Goal: Task Accomplishment & Management: Contribute content

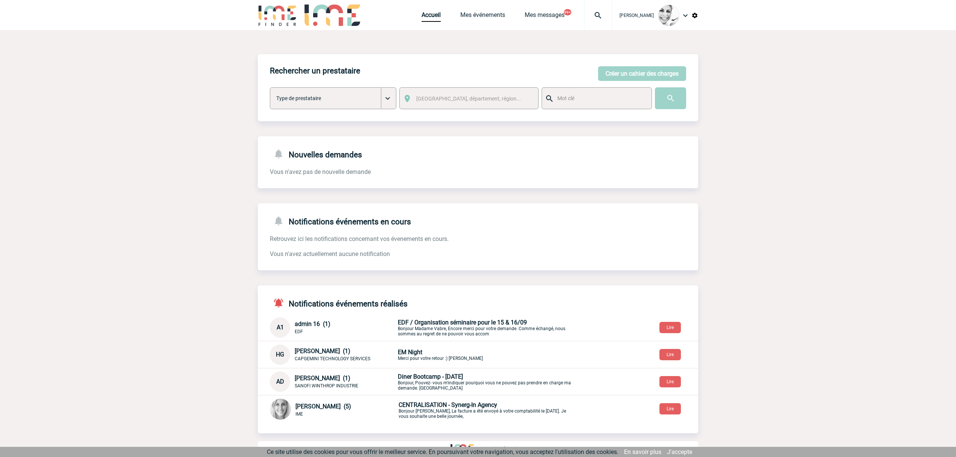
click at [602, 17] on img at bounding box center [598, 15] width 27 height 9
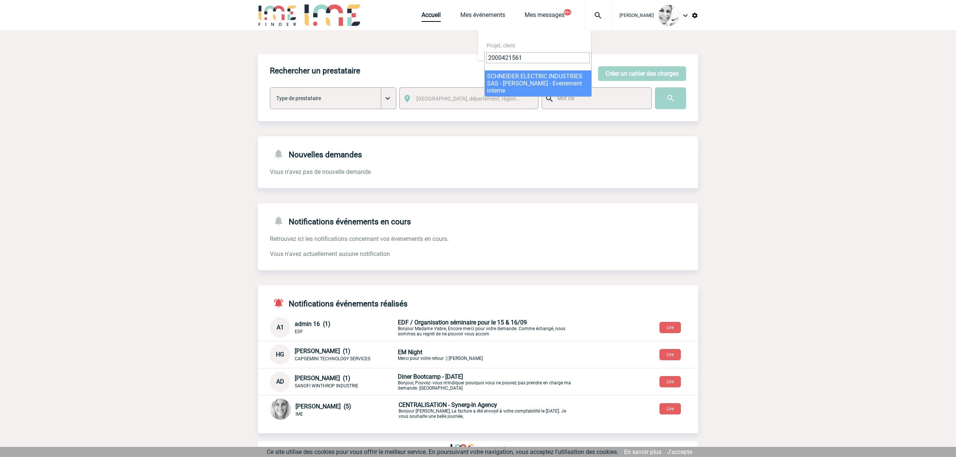
type input "2000421561"
select select "21062"
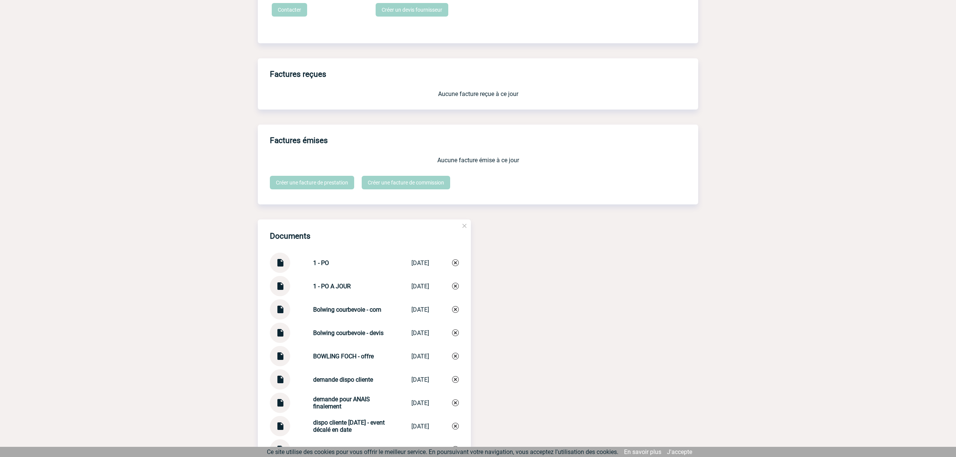
scroll to position [1176, 0]
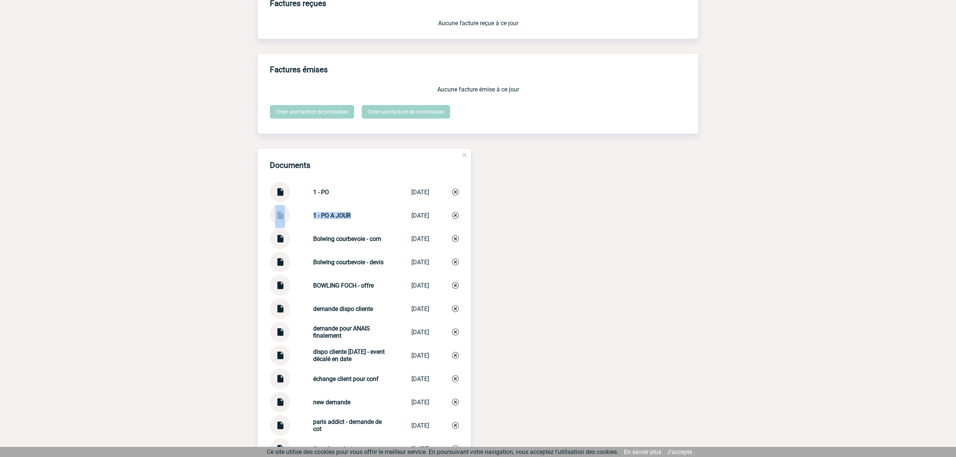
drag, startPoint x: 349, startPoint y: 221, endPoint x: 271, endPoint y: 230, distance: 78.8
click at [271, 225] on div "1 - PO A JOUR 1 - PO A JOUR 27/03/2025" at bounding box center [364, 215] width 189 height 20
click at [336, 218] on strong "1 - PO A JOUR" at bounding box center [332, 215] width 38 height 7
drag, startPoint x: 341, startPoint y: 222, endPoint x: 295, endPoint y: 222, distance: 45.2
click at [295, 222] on div "1 - PO A JOUR 1 - PO A JOUR 27/03/2025" at bounding box center [364, 215] width 189 height 20
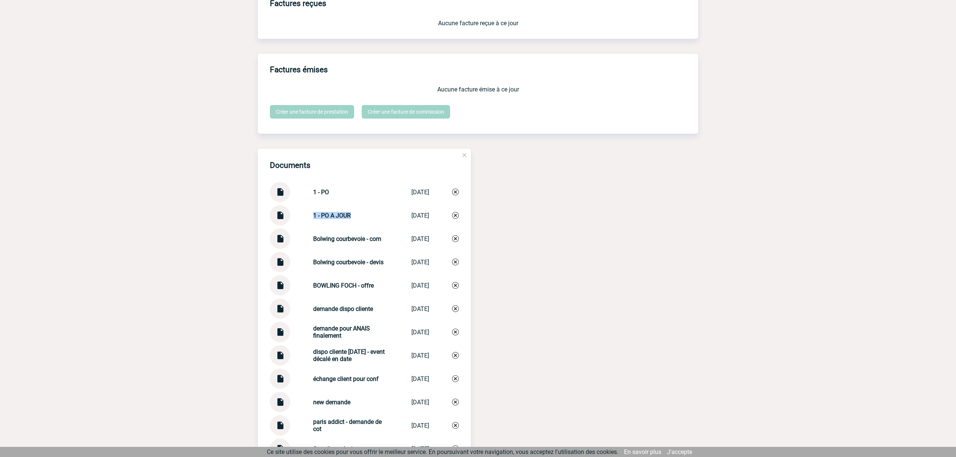
copy div "1 - PO A JOUR"
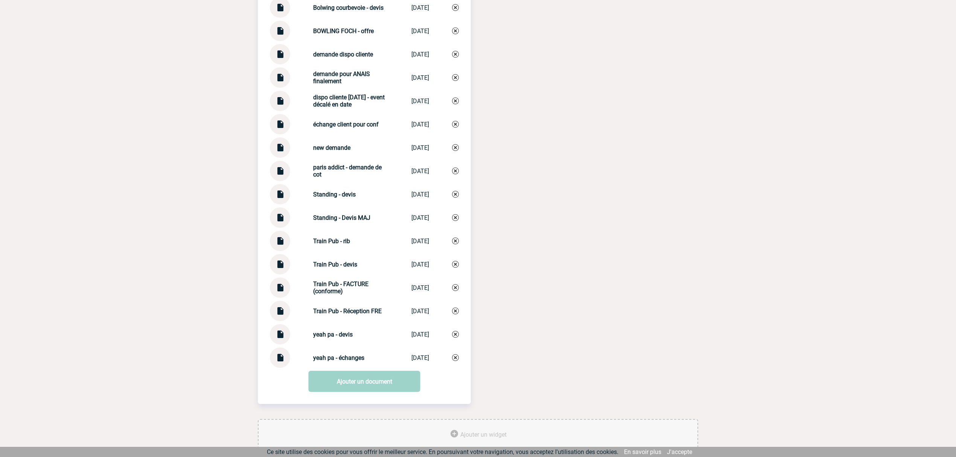
scroll to position [1496, 0]
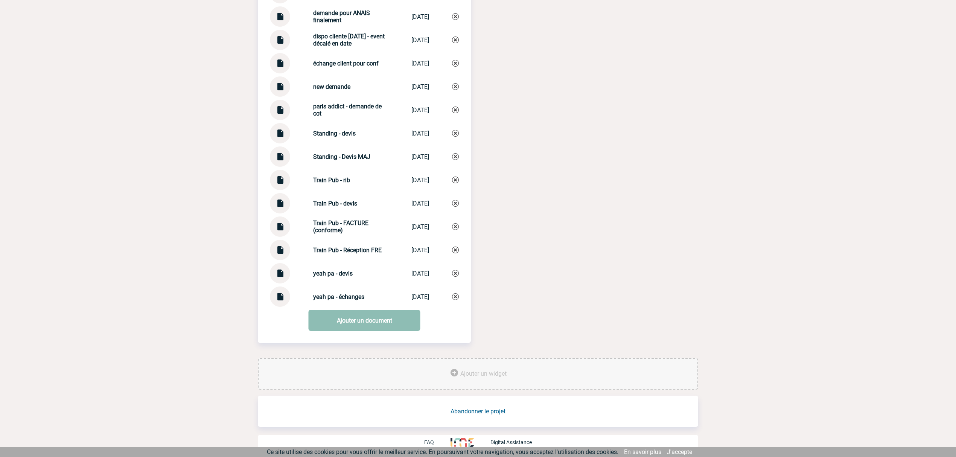
click at [376, 321] on link "Ajouter un document" at bounding box center [365, 320] width 112 height 21
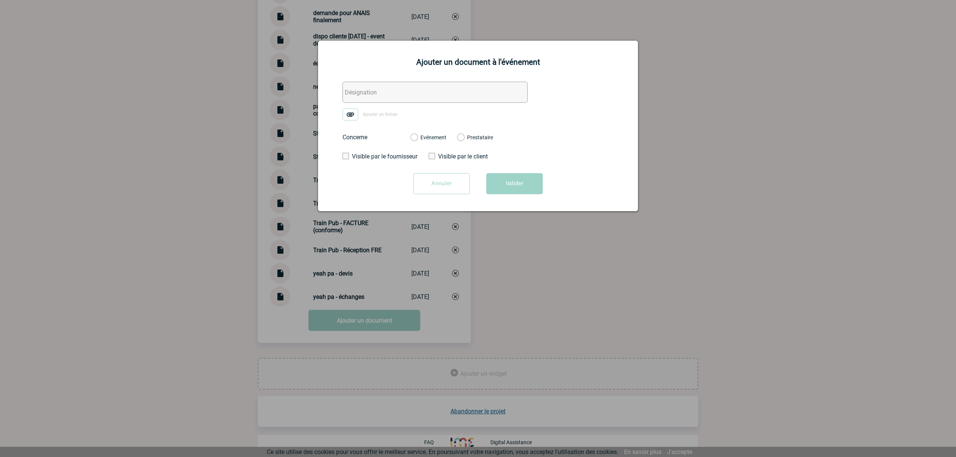
drag, startPoint x: 356, startPoint y: 93, endPoint x: 364, endPoint y: 95, distance: 8.9
click at [358, 93] on input "text" at bounding box center [435, 92] width 185 height 21
paste input "1 - PO A JOUR"
type input "1 - PO A JOUR V3"
click at [352, 116] on img at bounding box center [351, 114] width 16 height 12
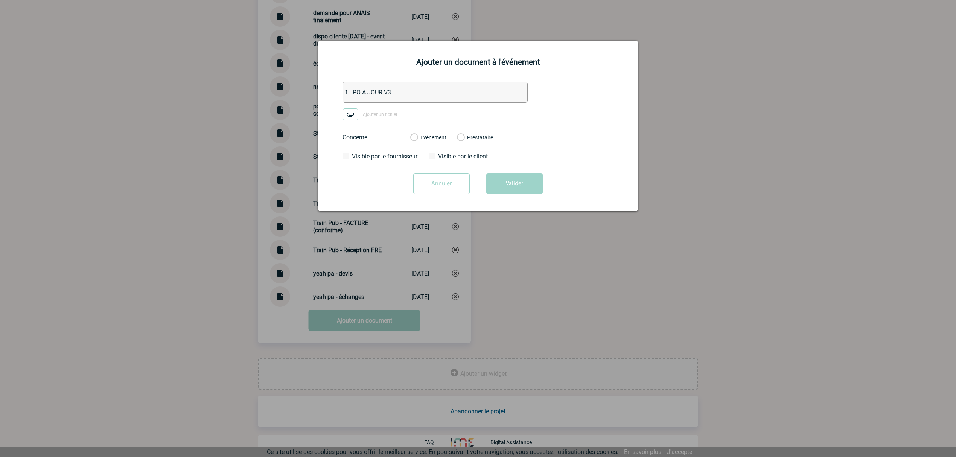
click at [0, 0] on input "Ajouter un fichier" at bounding box center [0, 0] width 0 height 0
click at [410, 142] on div "Evénement Prestataire 2100069330 - YEAH PA 2100069331 - Paris Addict - Visites …" at bounding box center [451, 138] width 95 height 20
click at [414, 140] on label "Evénement" at bounding box center [413, 137] width 7 height 7
click at [0, 0] on input "Evénement" at bounding box center [0, 0] width 0 height 0
click at [493, 169] on form "1 - PO A JOUR V3 PO-8001701285_v3_20250326.pdf Concerne Evénement Prestataire 2…" at bounding box center [477, 141] width 301 height 118
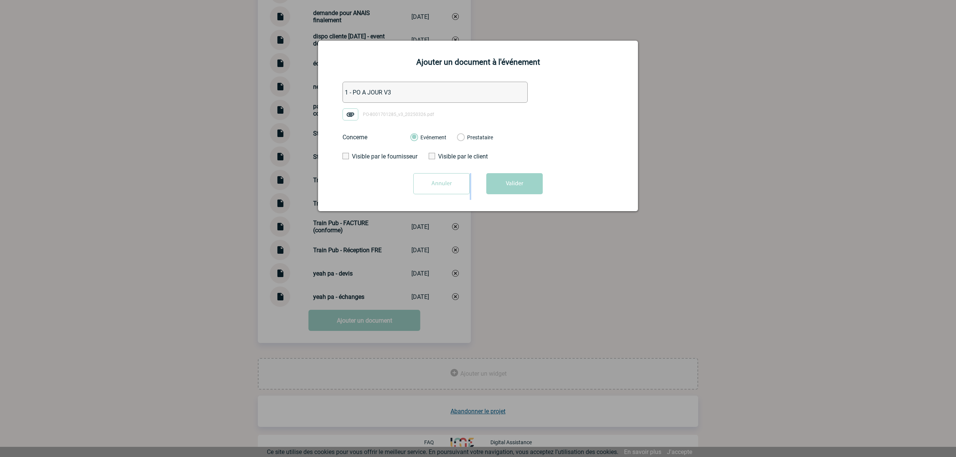
click at [501, 184] on button "Valider" at bounding box center [514, 183] width 56 height 21
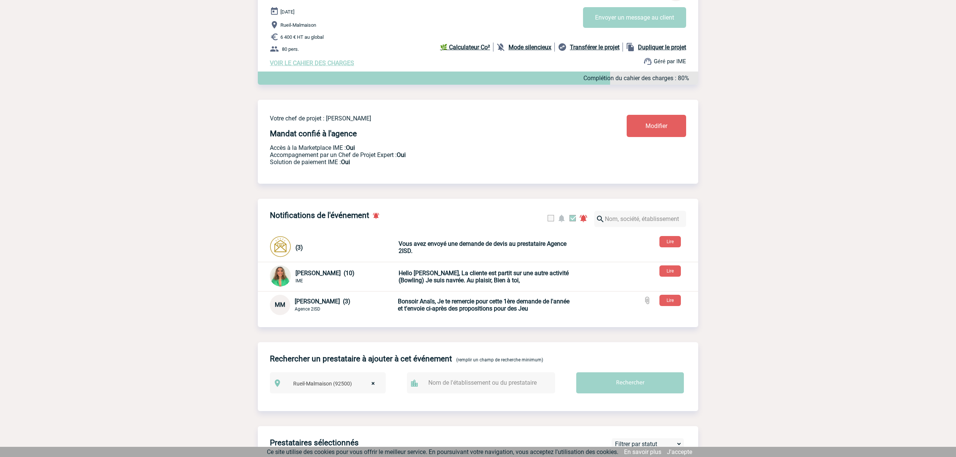
scroll to position [0, 0]
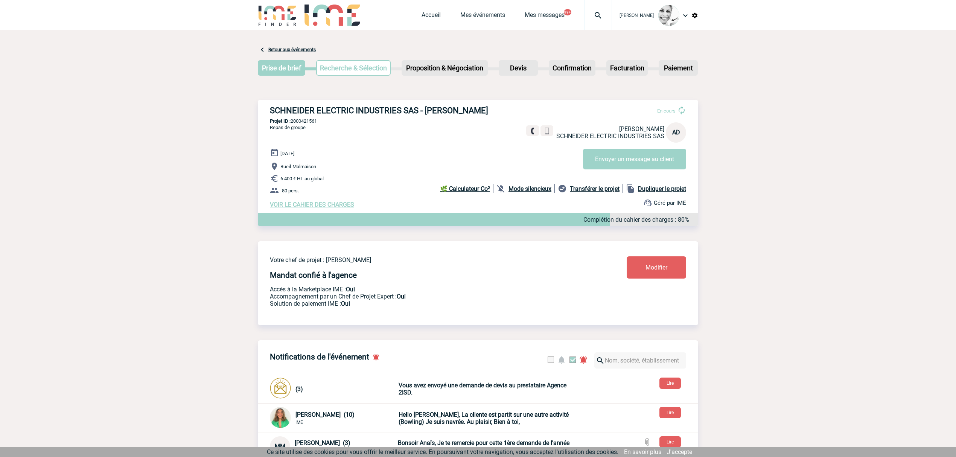
click at [307, 120] on p "Projet ID : 2000421561" at bounding box center [478, 121] width 440 height 6
drag, startPoint x: 307, startPoint y: 120, endPoint x: 130, endPoint y: 184, distance: 188.6
click at [306, 120] on p "Projet ID : 2000421561" at bounding box center [478, 121] width 440 height 6
copy p "2000421561"
